Goal: Download file/media

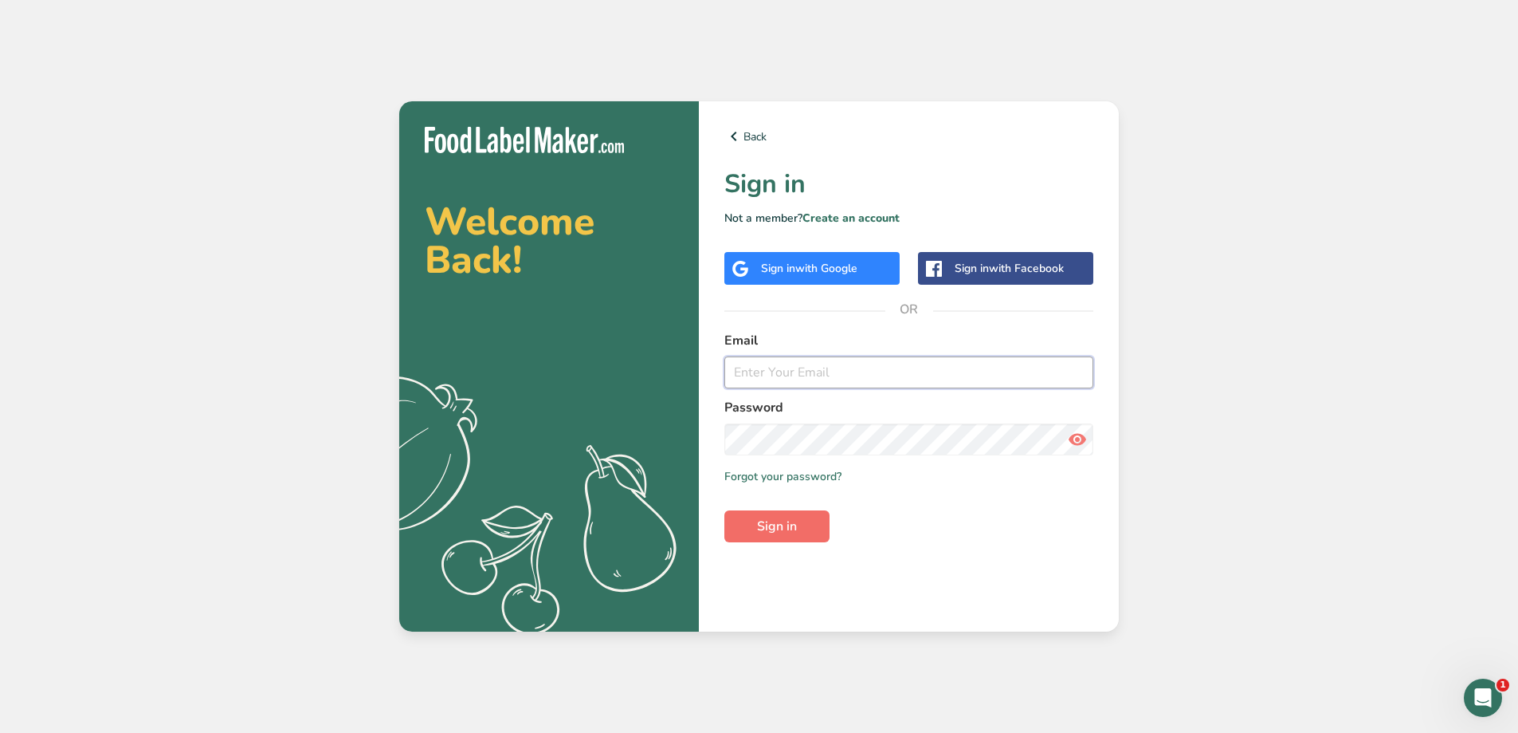
type input "[EMAIL_ADDRESS][PERSON_NAME][DOMAIN_NAME]"
click at [786, 529] on span "Sign in" at bounding box center [777, 525] width 40 height 19
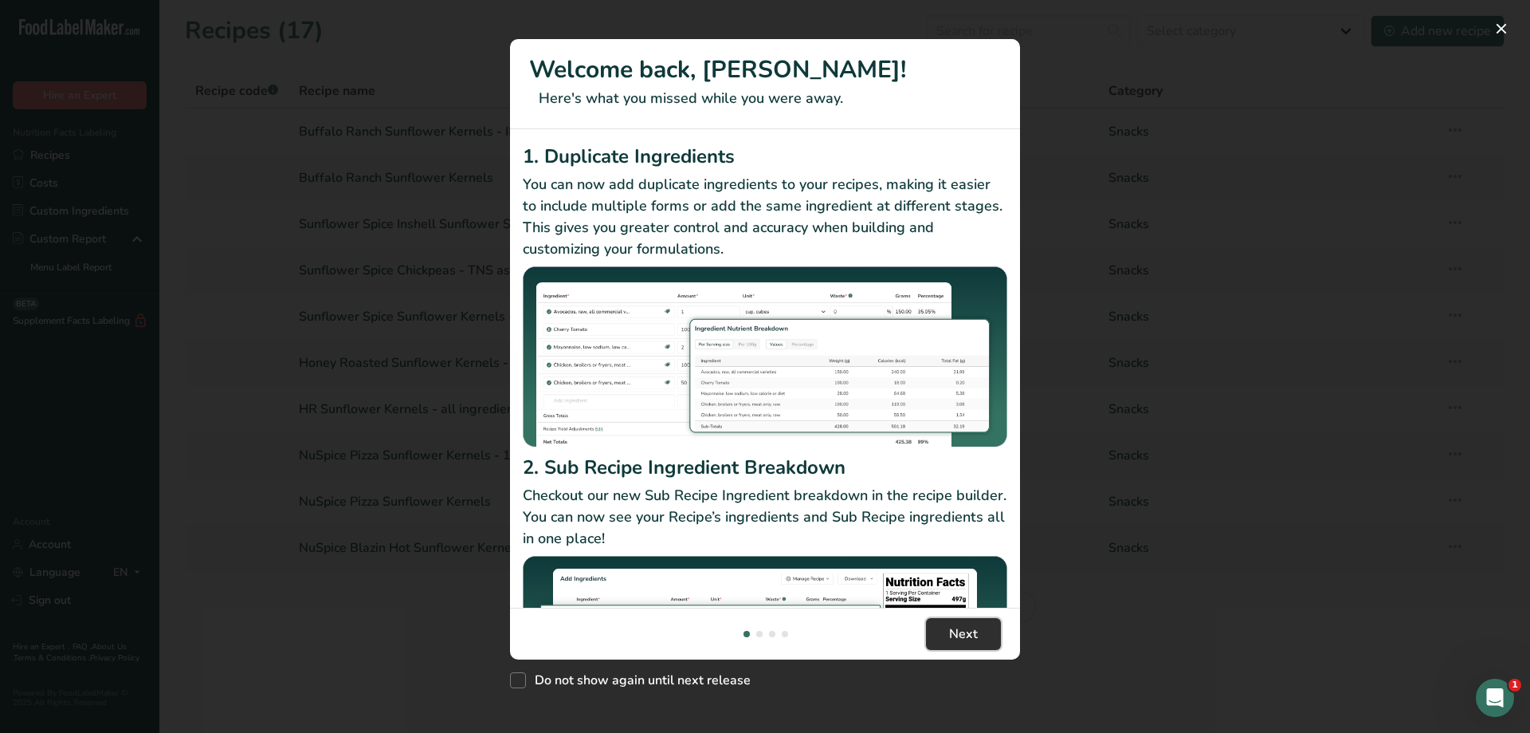
click at [958, 633] on span "Next" at bounding box center [963, 633] width 29 height 19
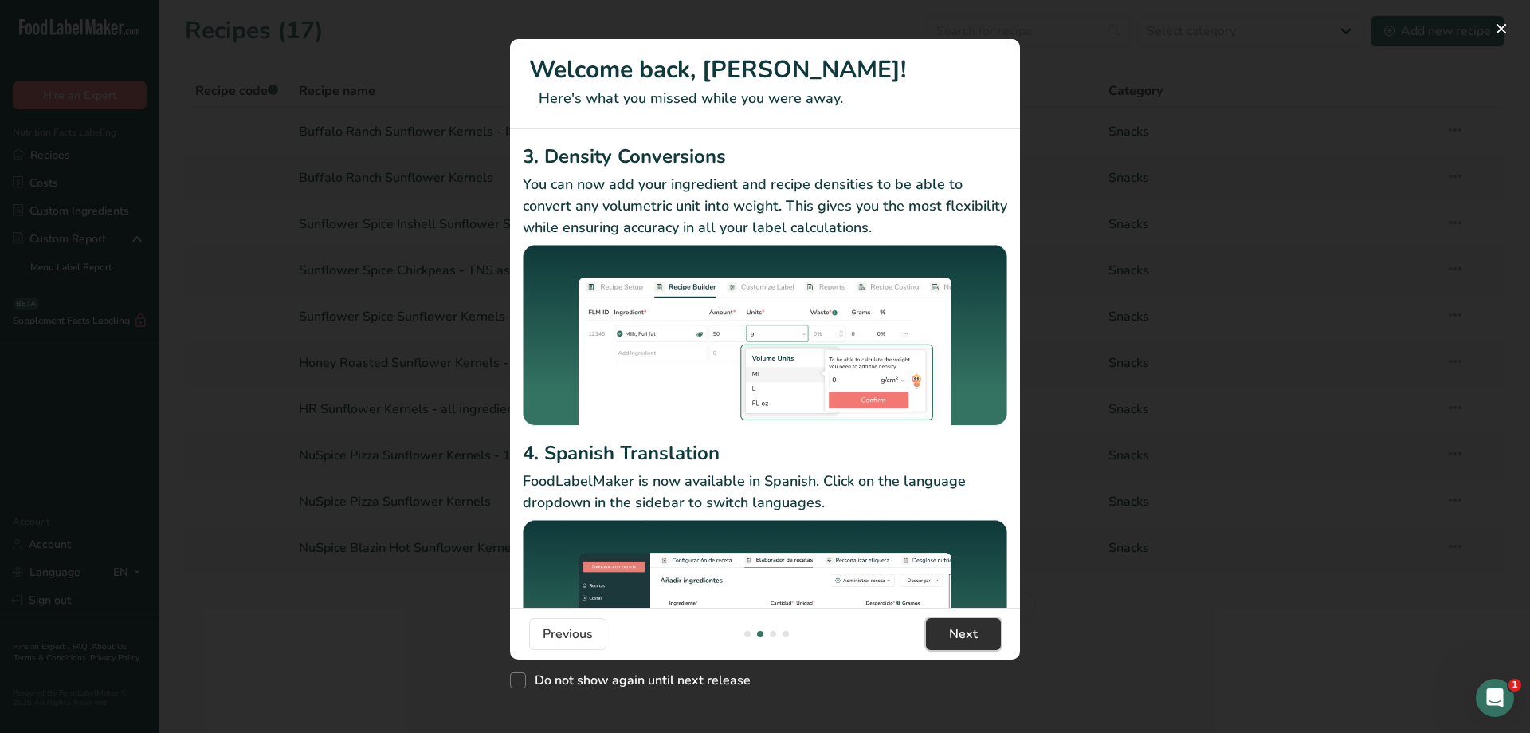
click at [952, 634] on span "Next" at bounding box center [963, 633] width 29 height 19
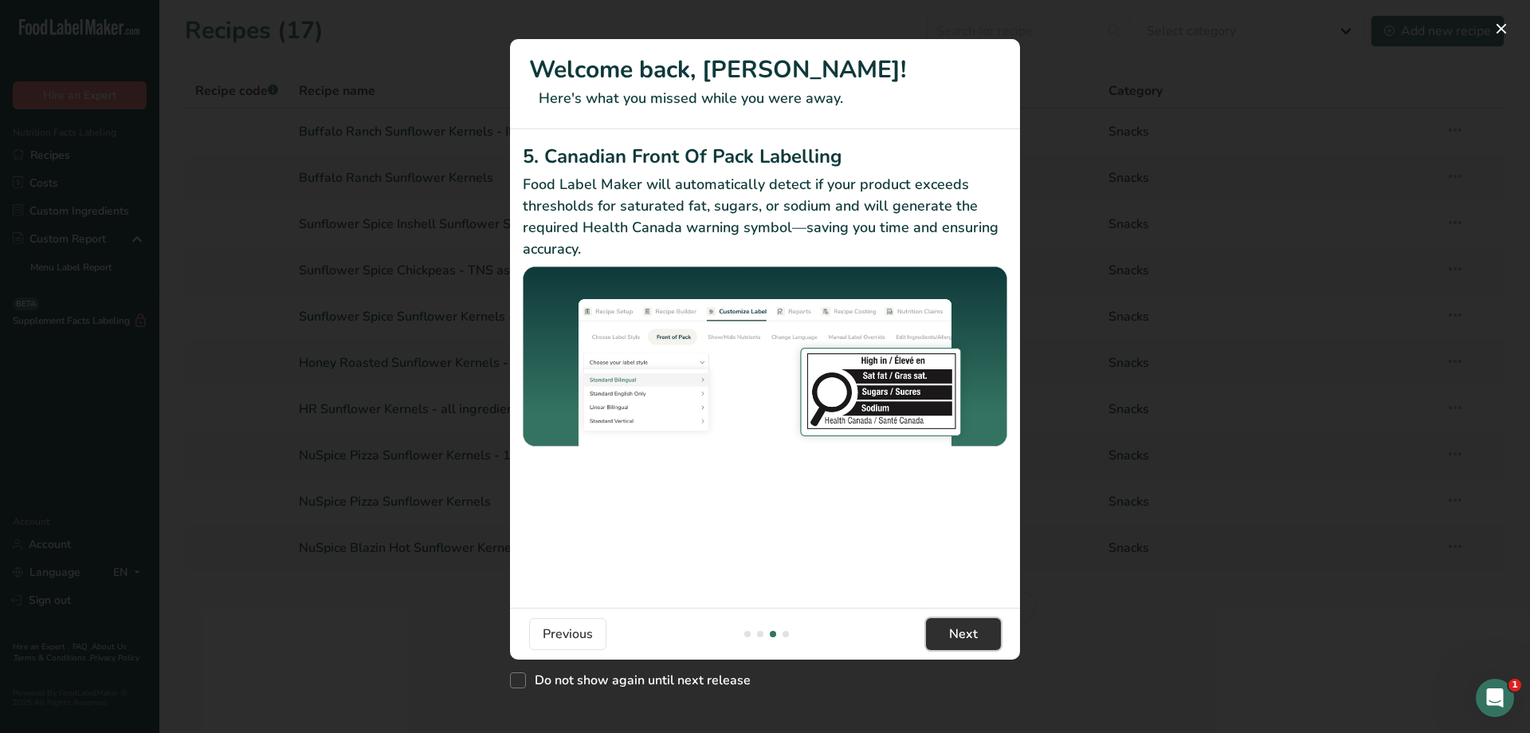
click at [952, 634] on span "Next" at bounding box center [963, 633] width 29 height 19
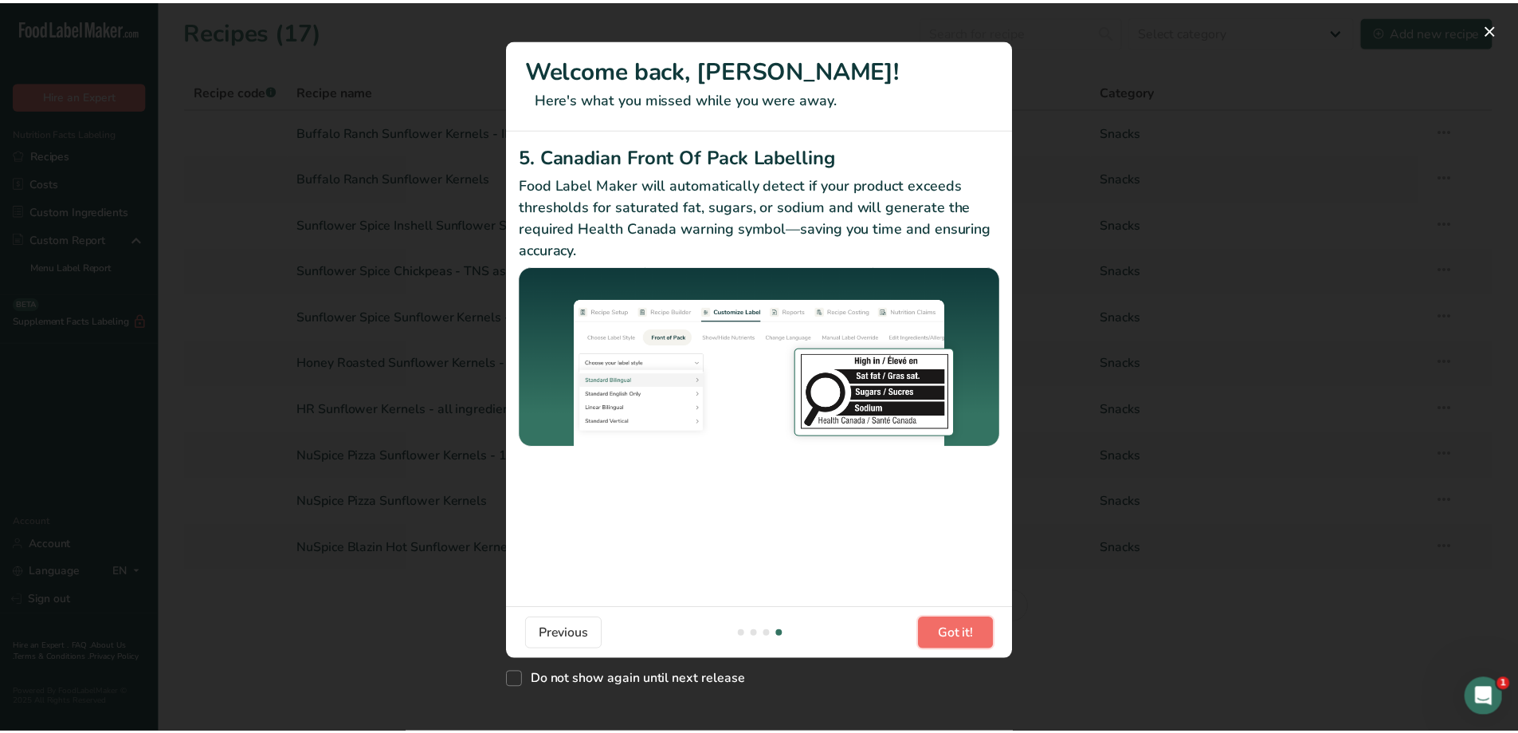
scroll to position [0, 1530]
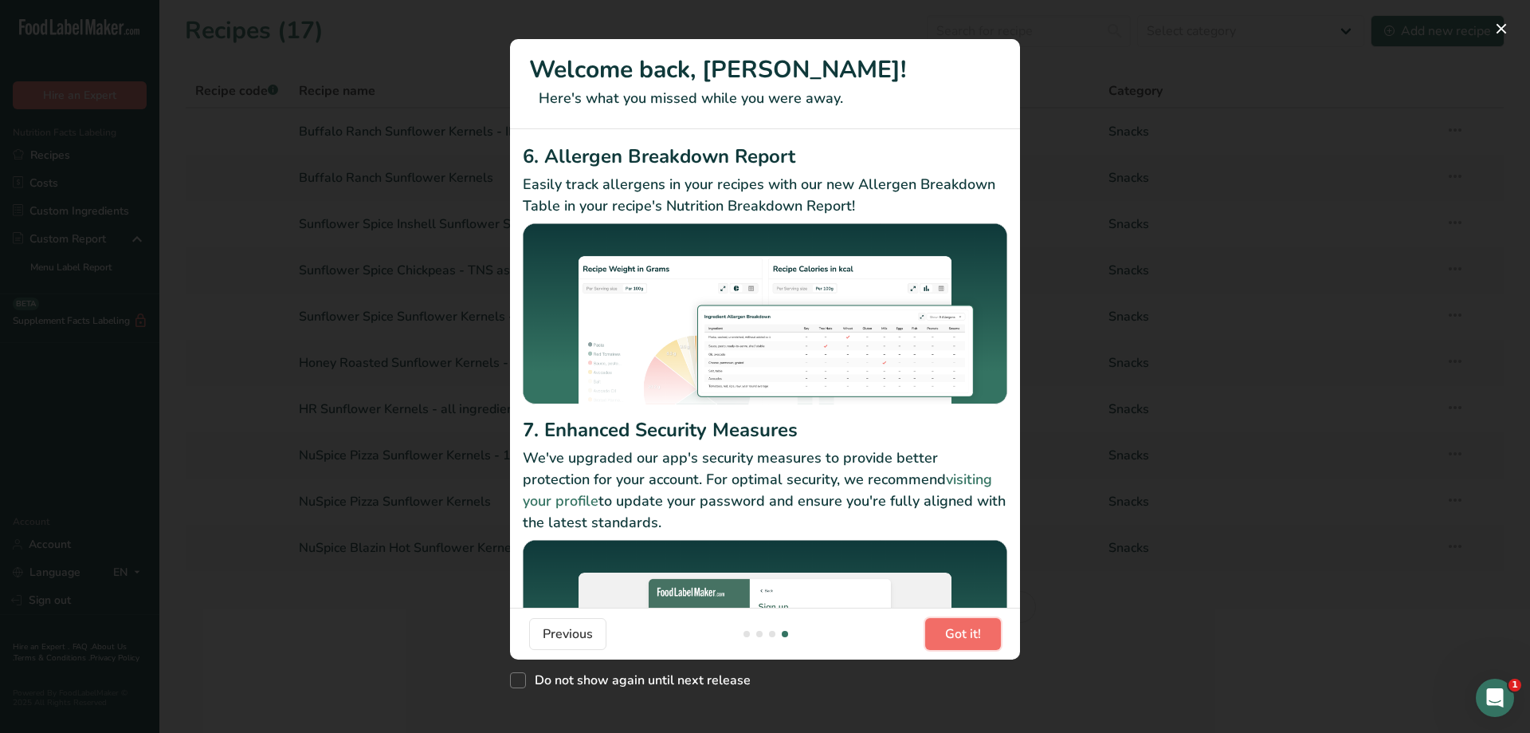
click at [952, 634] on span "Got it!" at bounding box center [963, 633] width 36 height 19
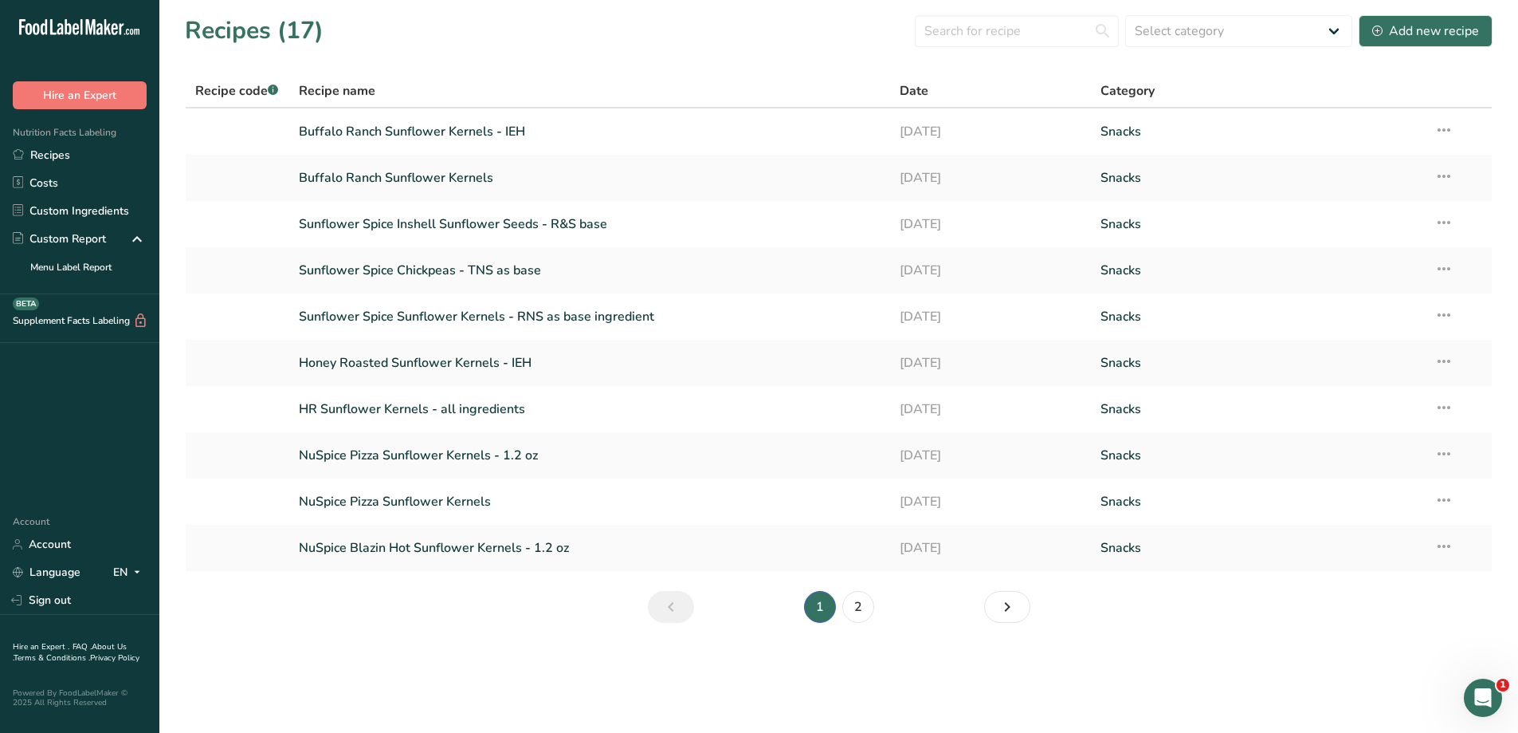
click at [480, 627] on section "Recipes (17) Select category All Baked Goods [GEOGRAPHIC_DATA] Confectionery Co…" at bounding box center [838, 324] width 1359 height 648
click at [442, 132] on link "Buffalo Ranch Sunflower Kernels - IEH" at bounding box center [590, 131] width 583 height 33
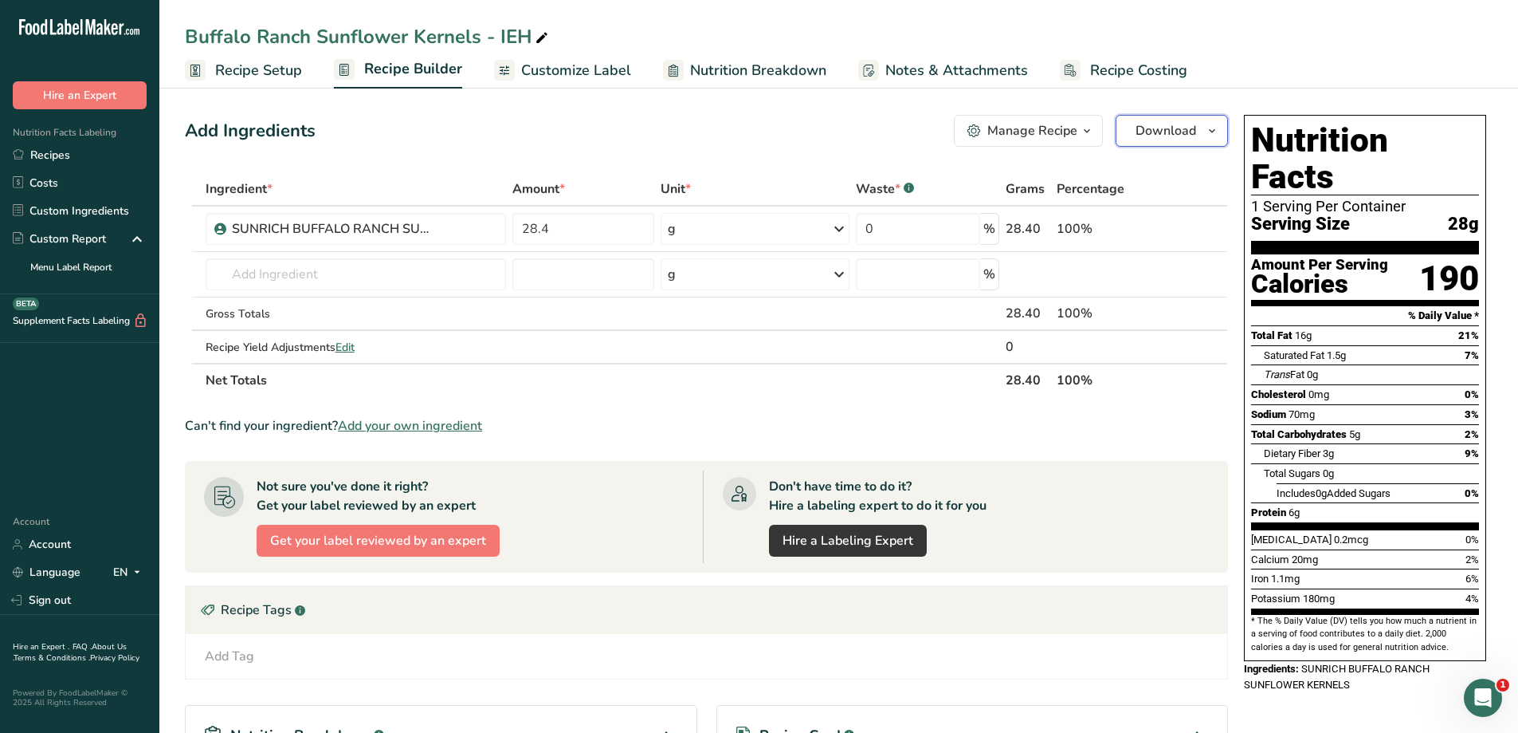
click at [1199, 132] on button "Download" at bounding box center [1172, 131] width 112 height 32
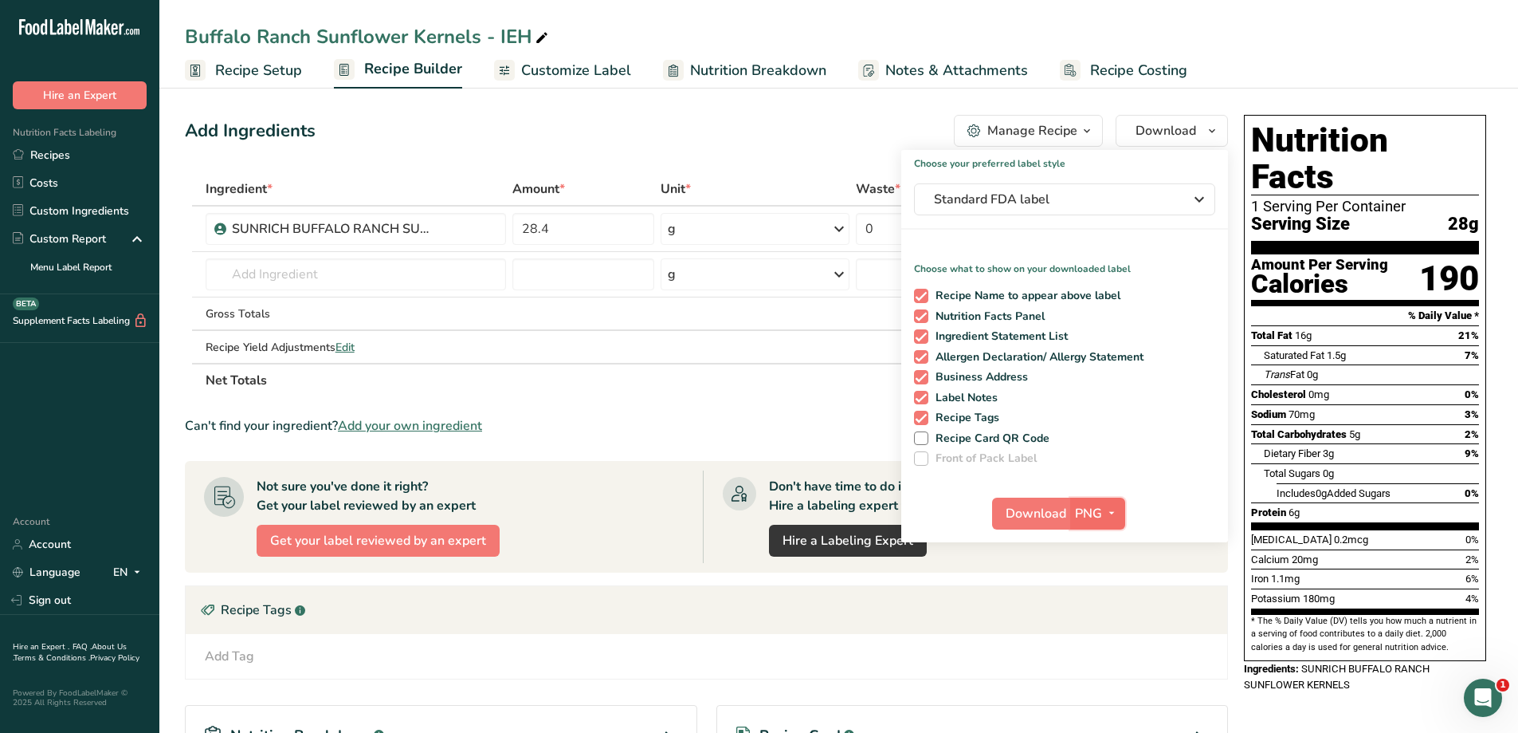
click at [1091, 509] on span "PNG" at bounding box center [1088, 513] width 27 height 19
click at [1102, 620] on link "PDF" at bounding box center [1099, 624] width 51 height 26
click at [1029, 511] on span "Download" at bounding box center [1037, 513] width 61 height 19
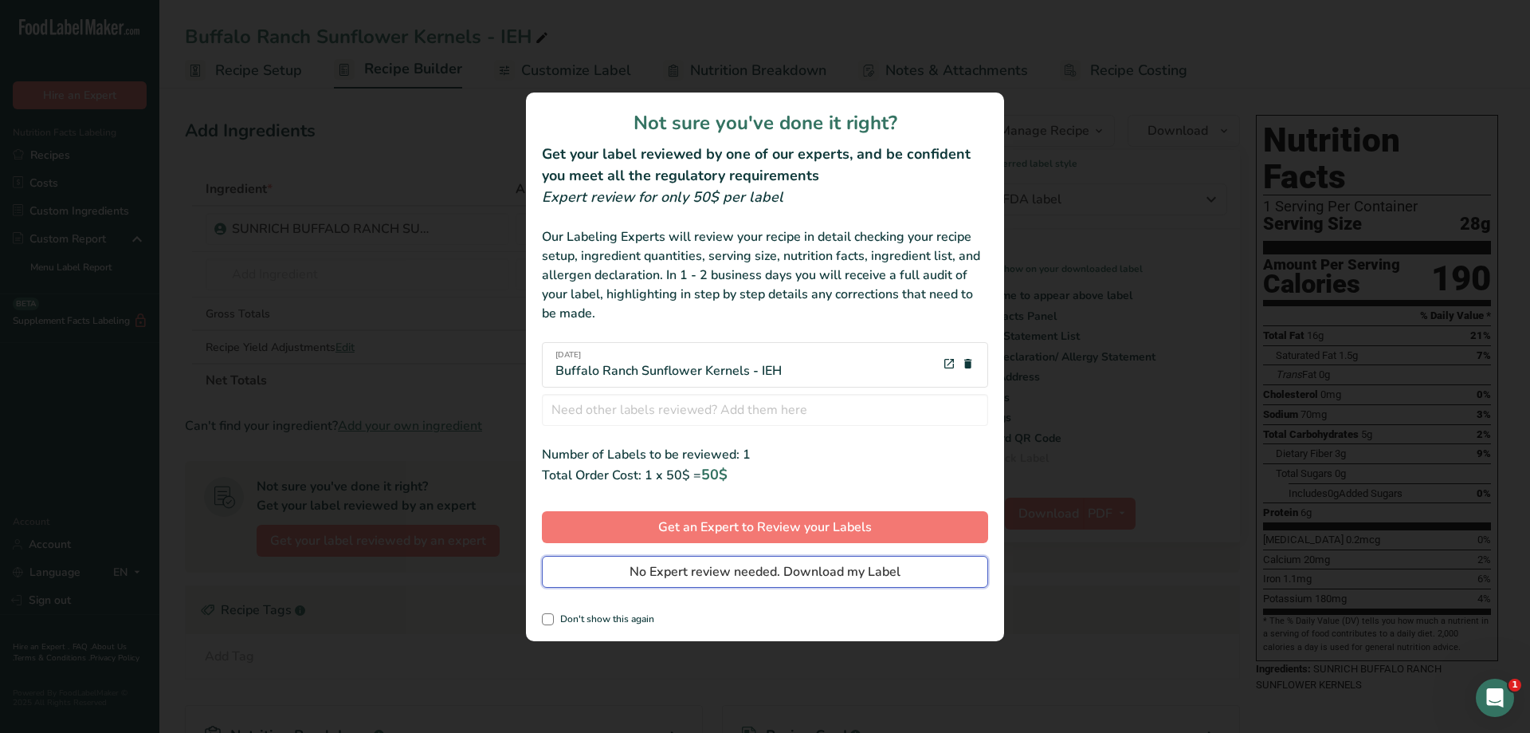
click at [672, 568] on span "No Expert review needed. Download my Label" at bounding box center [765, 571] width 271 height 19
